Goal: Task Accomplishment & Management: Use online tool/utility

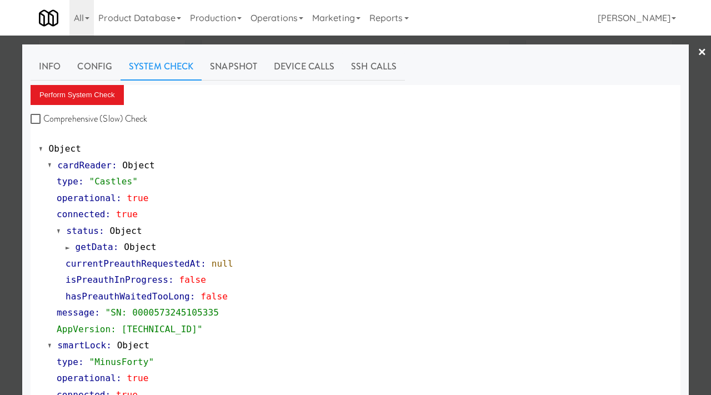
scroll to position [387, 0]
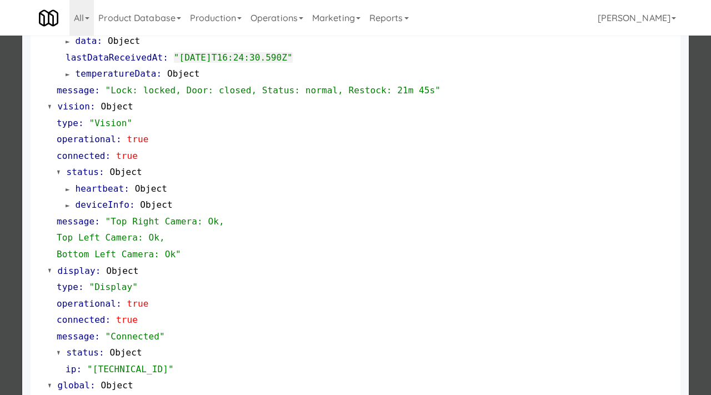
click at [0, 144] on div at bounding box center [355, 197] width 711 height 395
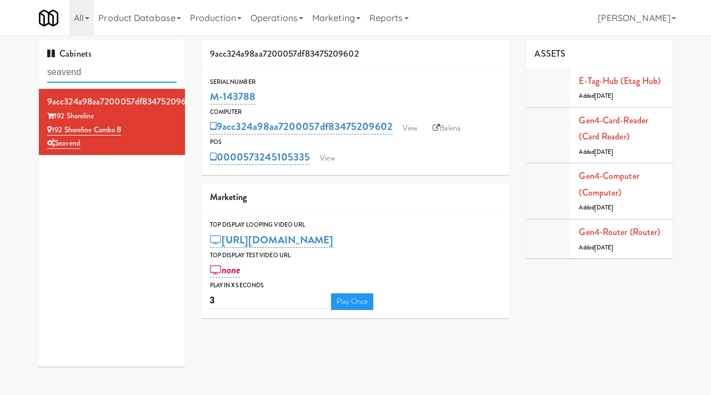
click at [118, 73] on input "seavend" at bounding box center [111, 72] width 129 height 21
paste input "Armada Combo Unit"
type input "Armada Combo Unit"
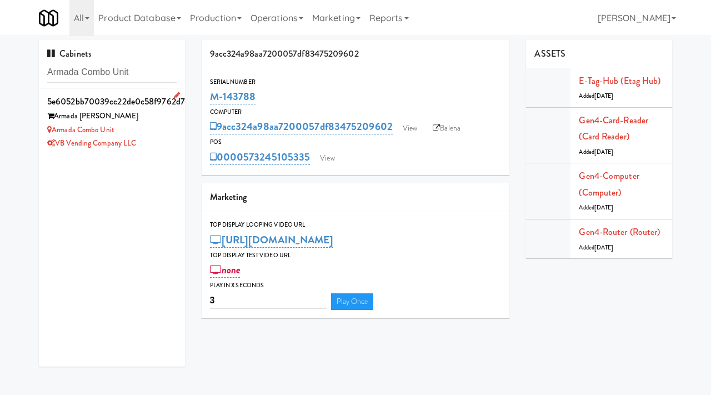
click at [174, 137] on div "VB Vending Company LLC" at bounding box center [111, 144] width 129 height 14
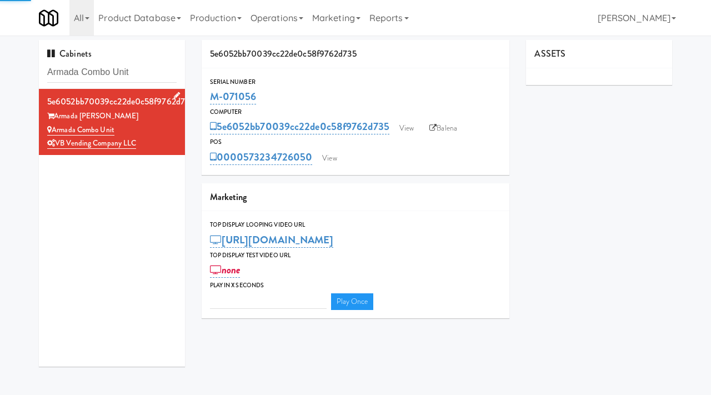
type input "3"
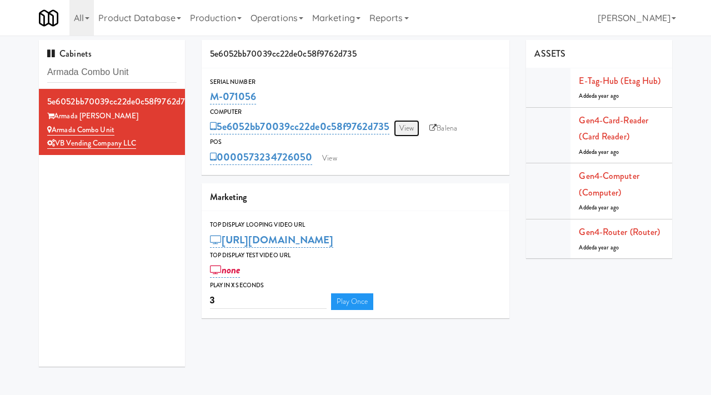
click at [407, 128] on link "View" at bounding box center [407, 128] width 26 height 17
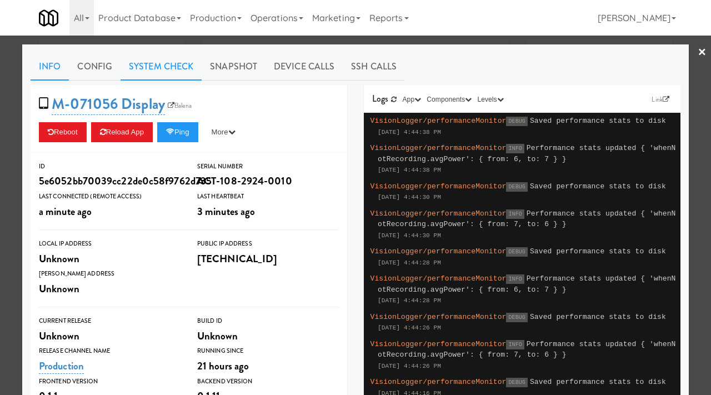
click at [155, 69] on link "System Check" at bounding box center [161, 67] width 81 height 28
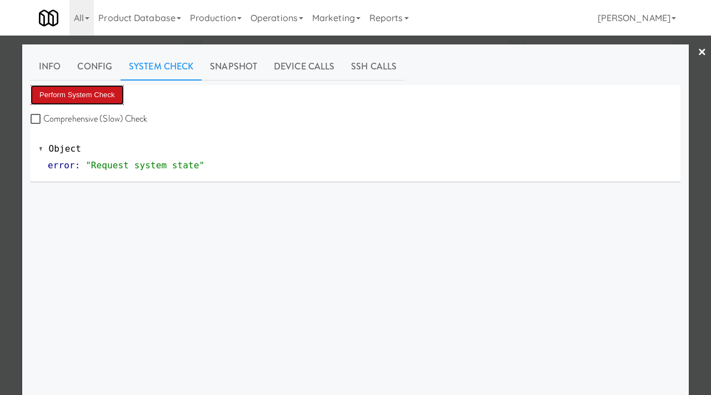
click at [103, 96] on button "Perform System Check" at bounding box center [77, 95] width 93 height 20
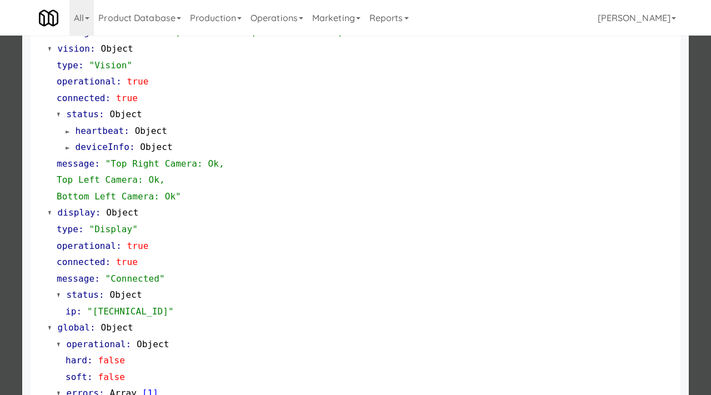
scroll to position [451, 0]
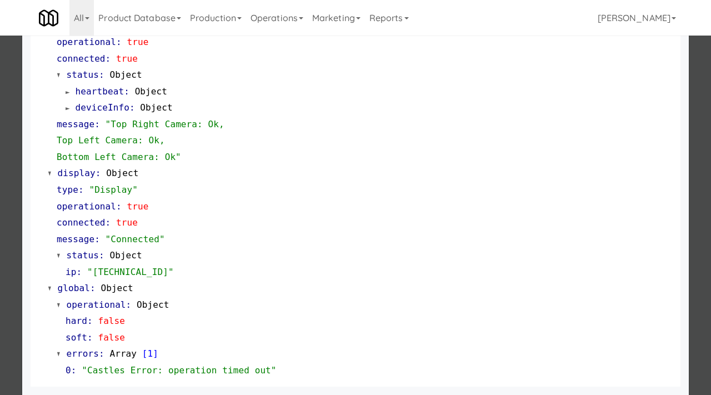
click at [0, 277] on div at bounding box center [355, 197] width 711 height 395
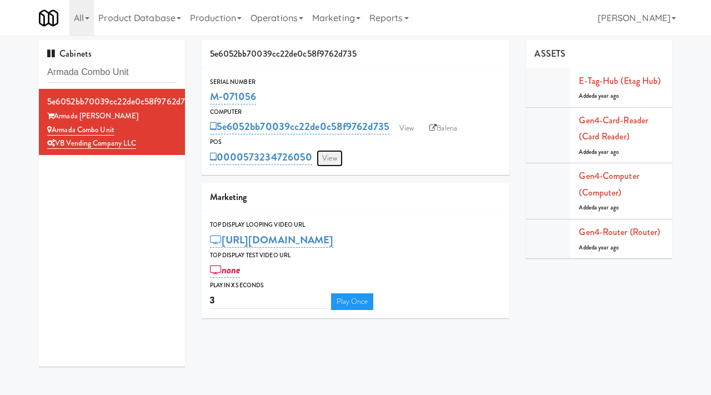
click at [333, 159] on link "View" at bounding box center [330, 158] width 26 height 17
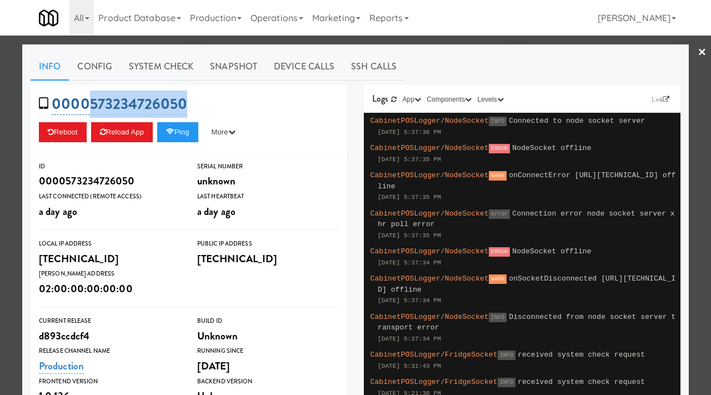
drag, startPoint x: 197, startPoint y: 104, endPoint x: 88, endPoint y: 105, distance: 108.4
click at [88, 105] on div "0000573234726050 Reboot Reload App Ping More Ping Server Restart Server Force R…" at bounding box center [189, 119] width 317 height 68
copy link "573234726050"
click at [1, 204] on div at bounding box center [355, 197] width 711 height 395
